Goal: Information Seeking & Learning: Learn about a topic

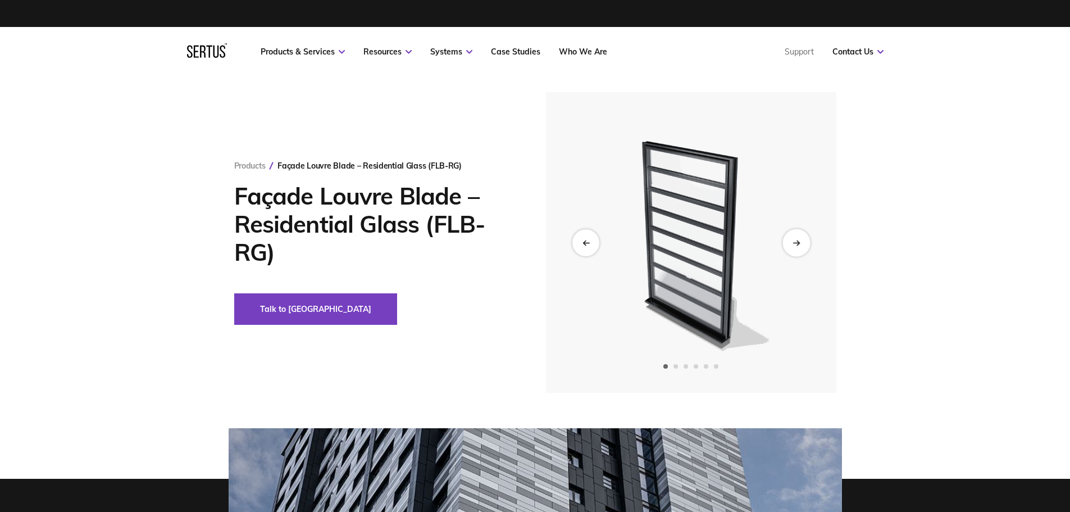
click at [799, 247] on div "Next slide" at bounding box center [796, 243] width 28 height 28
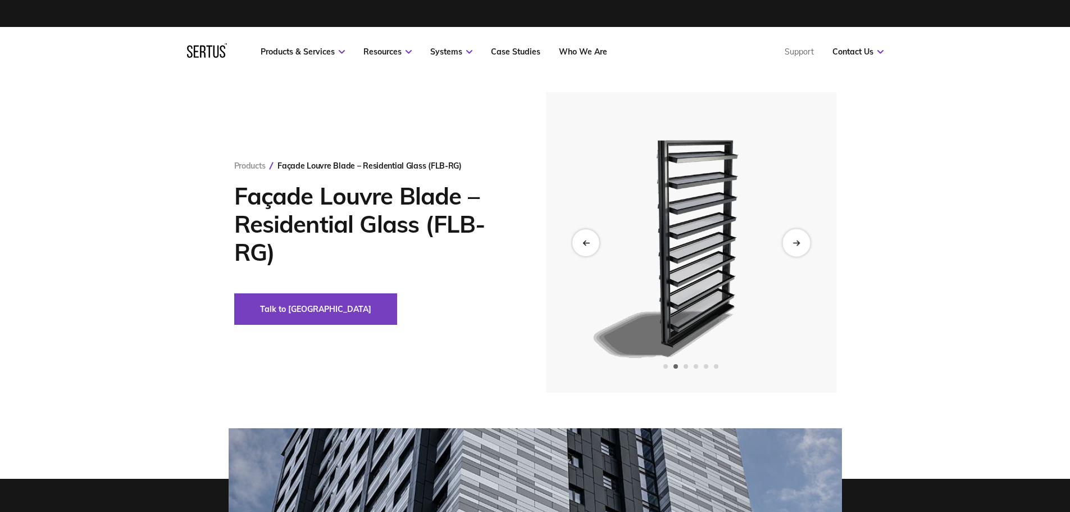
click at [799, 247] on div "Next slide" at bounding box center [796, 243] width 28 height 28
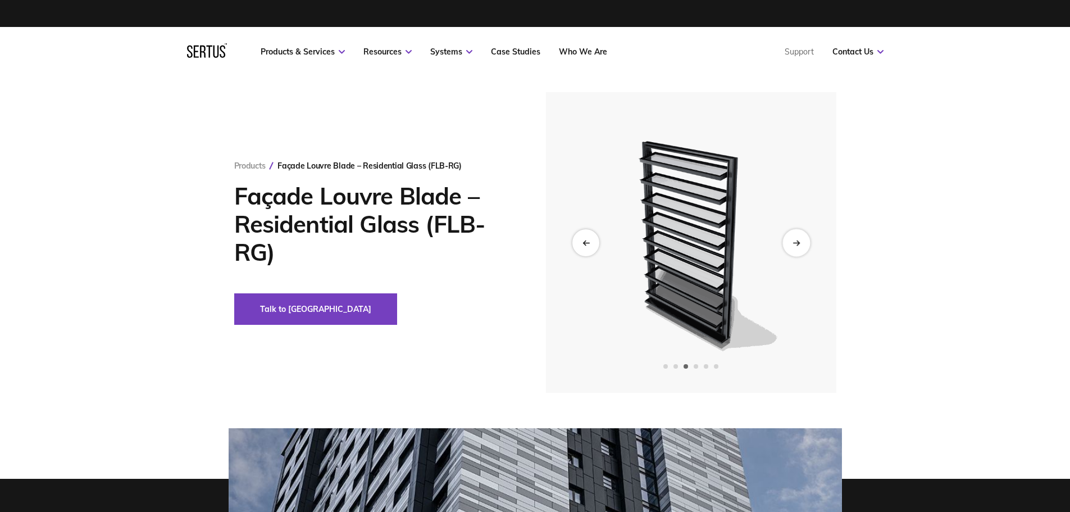
click at [799, 247] on div "Next slide" at bounding box center [796, 243] width 28 height 28
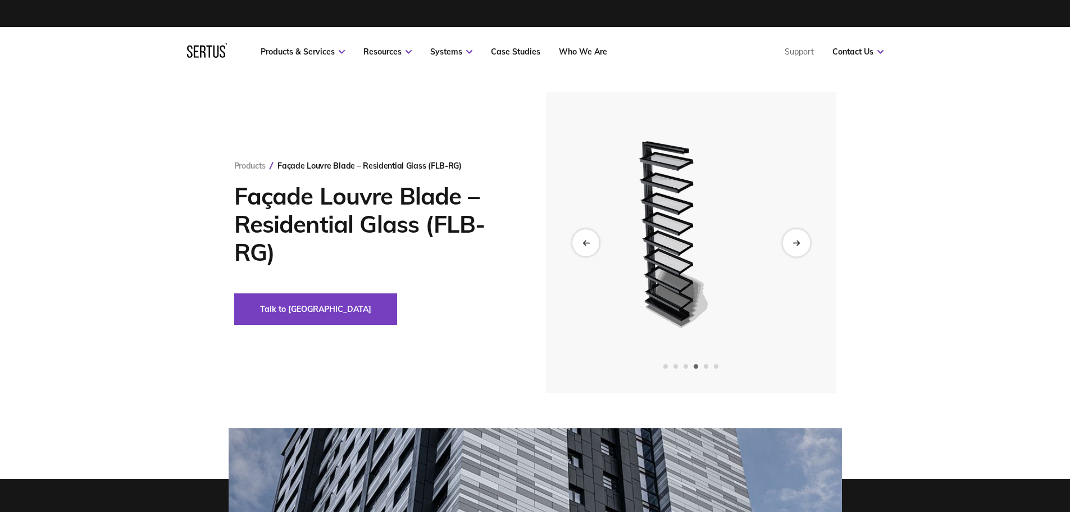
click at [799, 247] on div "Next slide" at bounding box center [796, 243] width 28 height 28
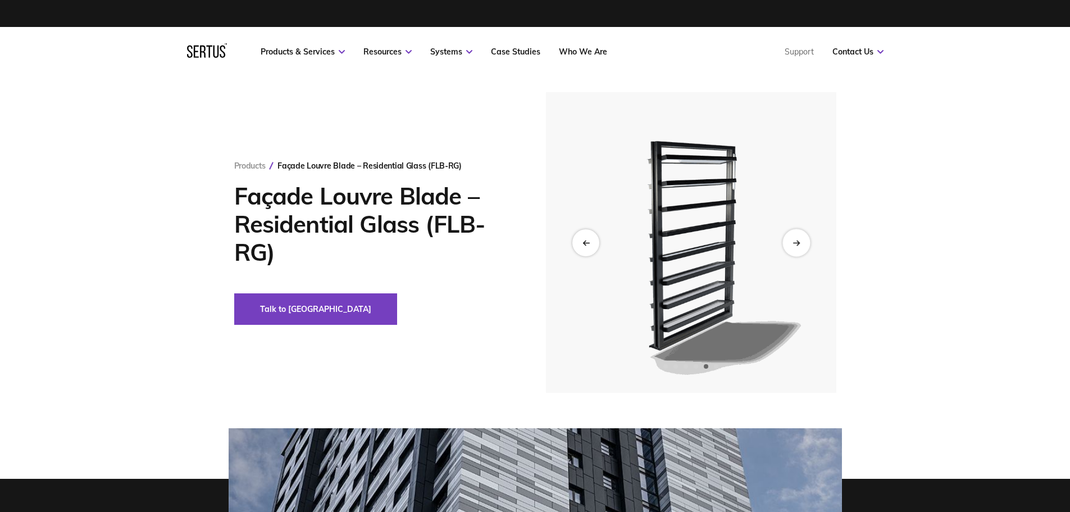
click at [799, 247] on div "Next slide" at bounding box center [796, 243] width 28 height 28
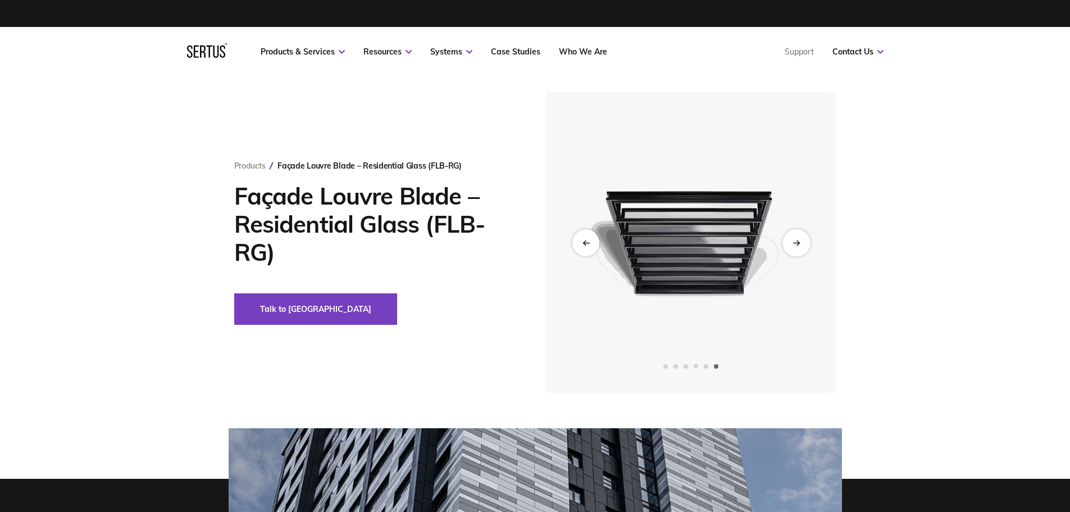
click at [799, 247] on div "Next slide" at bounding box center [796, 243] width 28 height 28
click at [588, 245] on icon "Previous slide" at bounding box center [585, 242] width 7 height 6
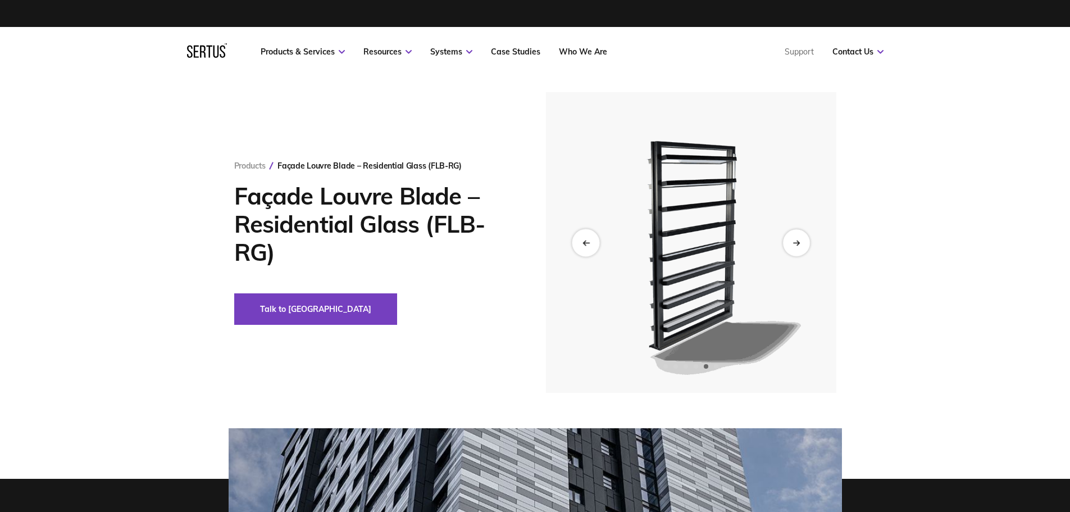
click at [588, 245] on icon "Previous slide" at bounding box center [585, 242] width 7 height 6
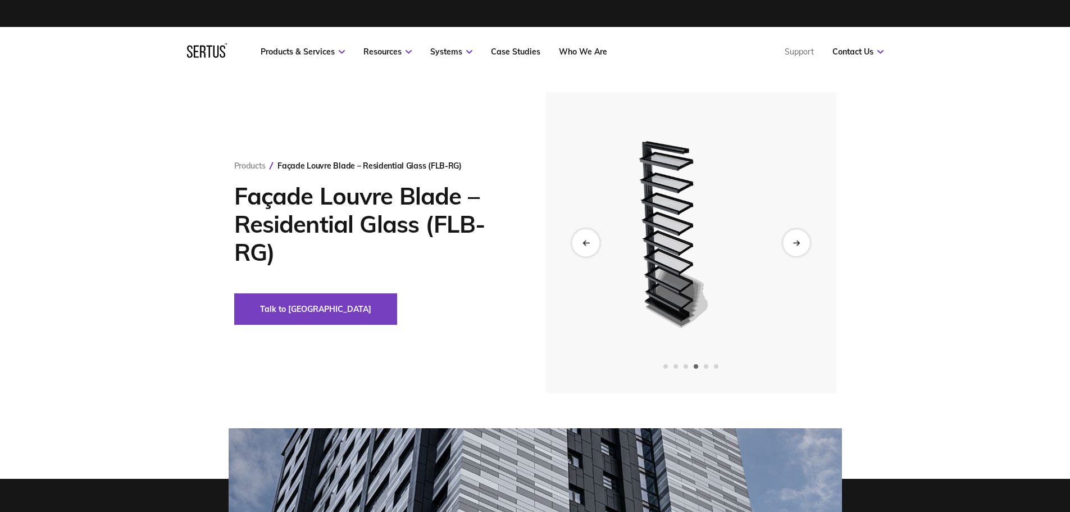
click at [588, 245] on icon "Previous slide" at bounding box center [585, 242] width 7 height 6
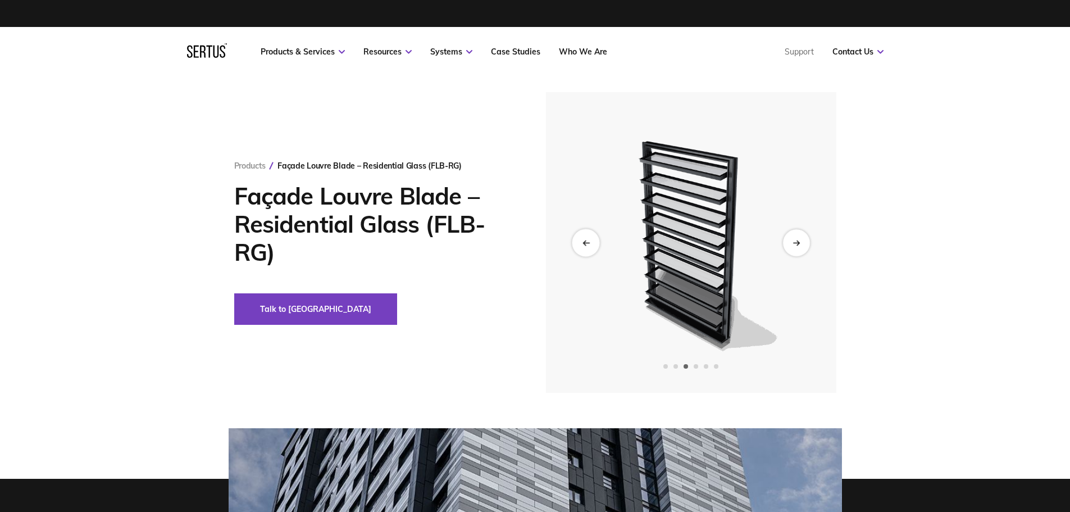
click at [588, 245] on icon "Previous slide" at bounding box center [585, 242] width 7 height 6
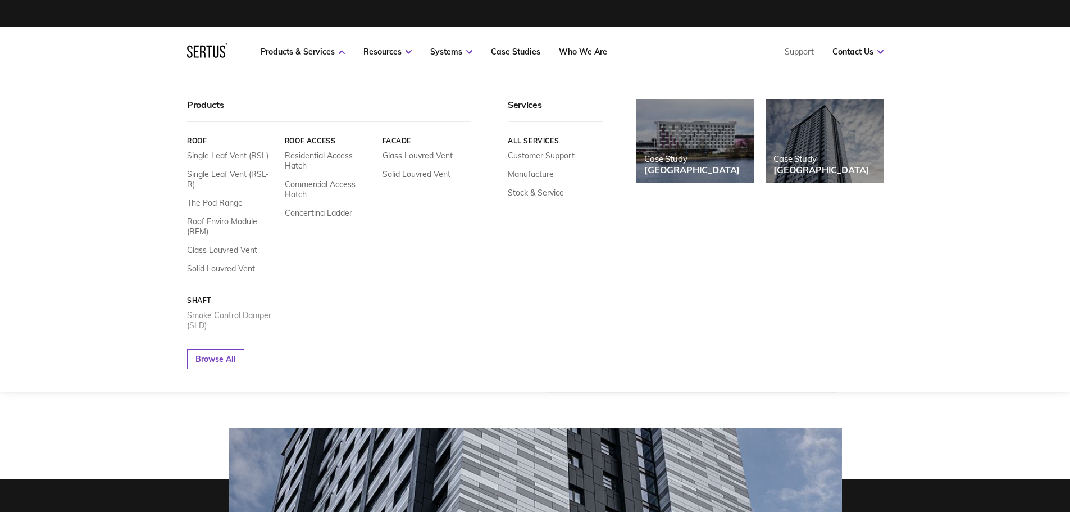
click at [209, 310] on link "Smoke Control Damper (SLD)" at bounding box center [231, 320] width 89 height 20
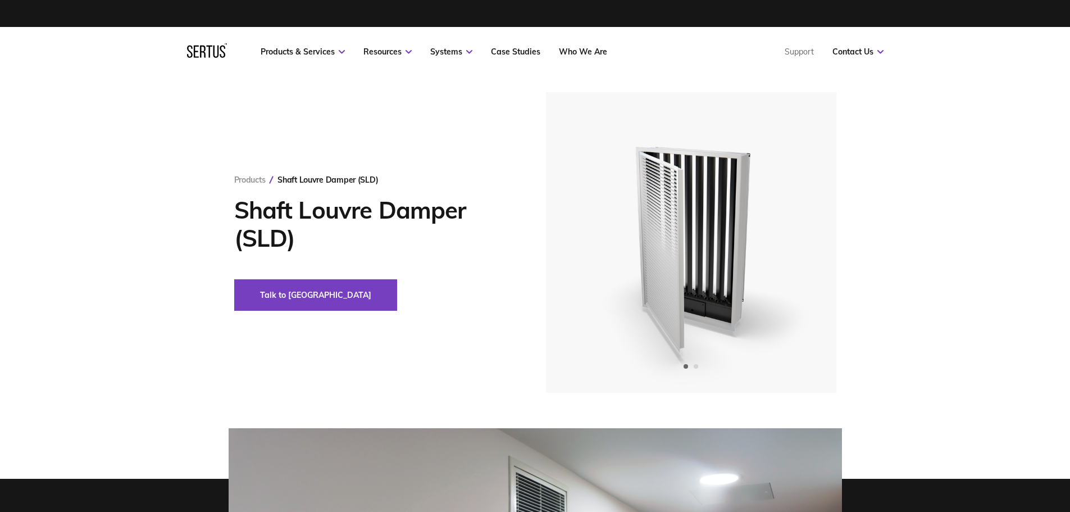
click at [197, 72] on nav "Products & Services Resources Systems Case Studies Who We Are Support Contact U…" at bounding box center [535, 51] width 697 height 49
click at [210, 48] on icon at bounding box center [207, 50] width 40 height 15
